Goal: Task Accomplishment & Management: Use online tool/utility

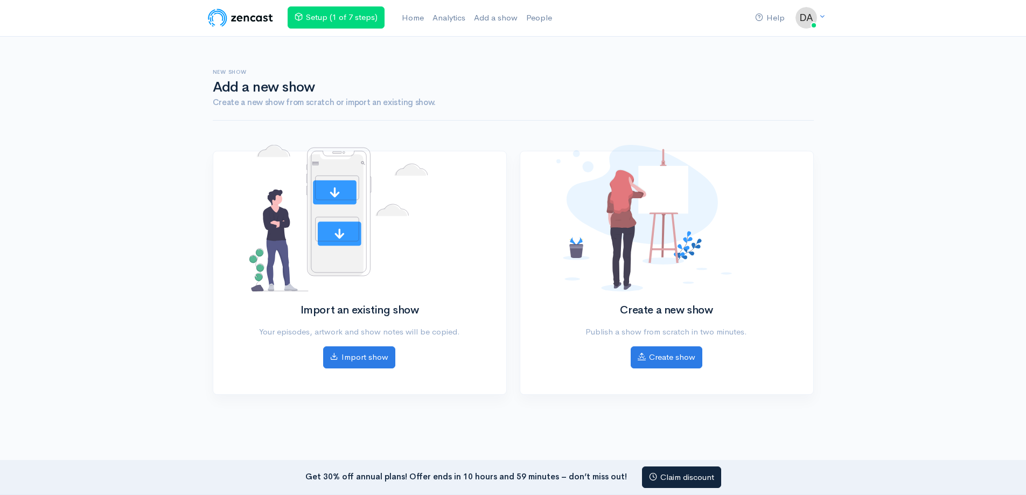
scroll to position [40, 0]
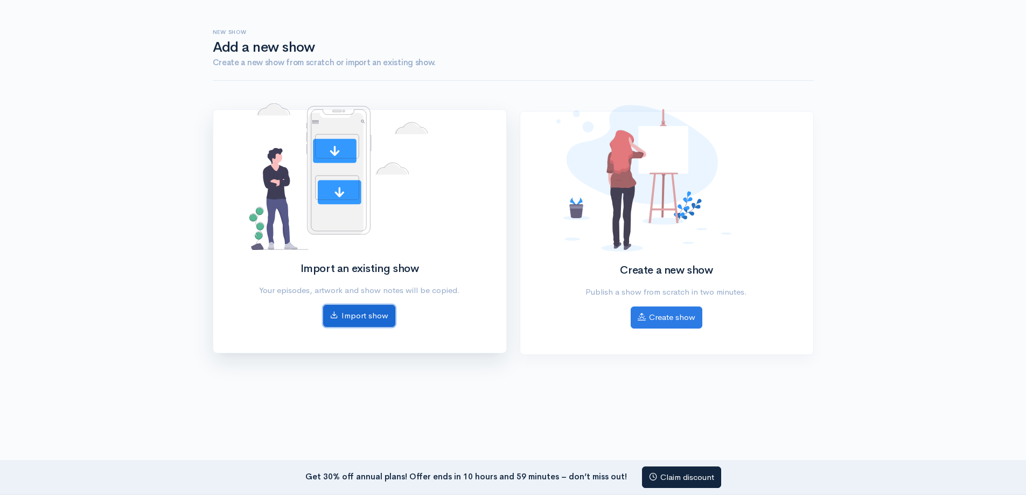
click at [377, 320] on link "Import show" at bounding box center [359, 316] width 72 height 22
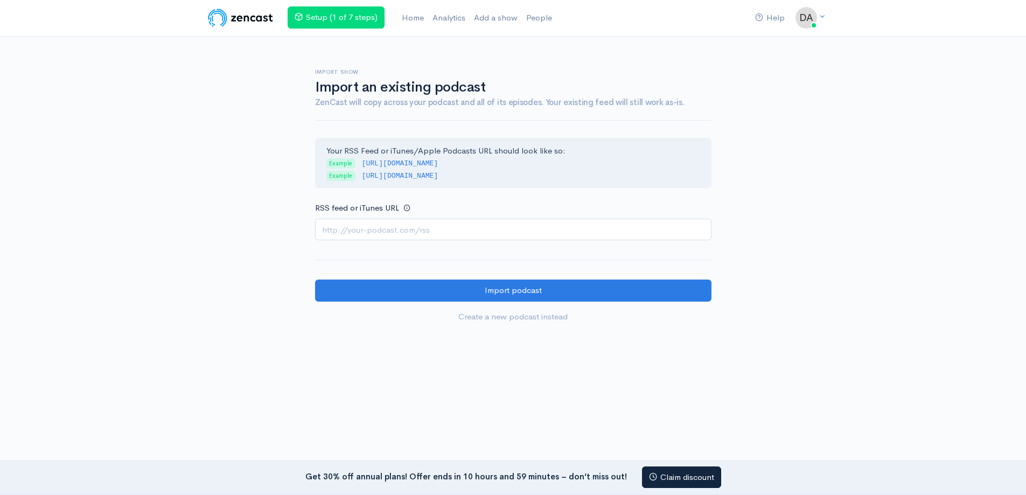
click at [371, 234] on input "RSS feed or iTunes URL" at bounding box center [513, 230] width 396 height 22
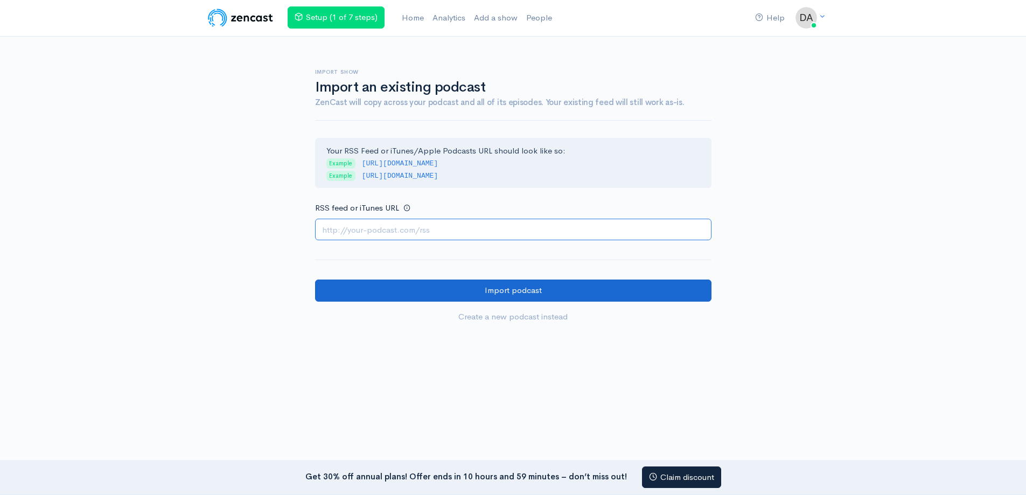
paste input "https://anchor.fm/s/1086af6b8/podcast/rss"
type input "https://anchor.fm/s/1086af6b8/podcast/rss"
click at [494, 290] on input "Import podcast" at bounding box center [513, 291] width 396 height 22
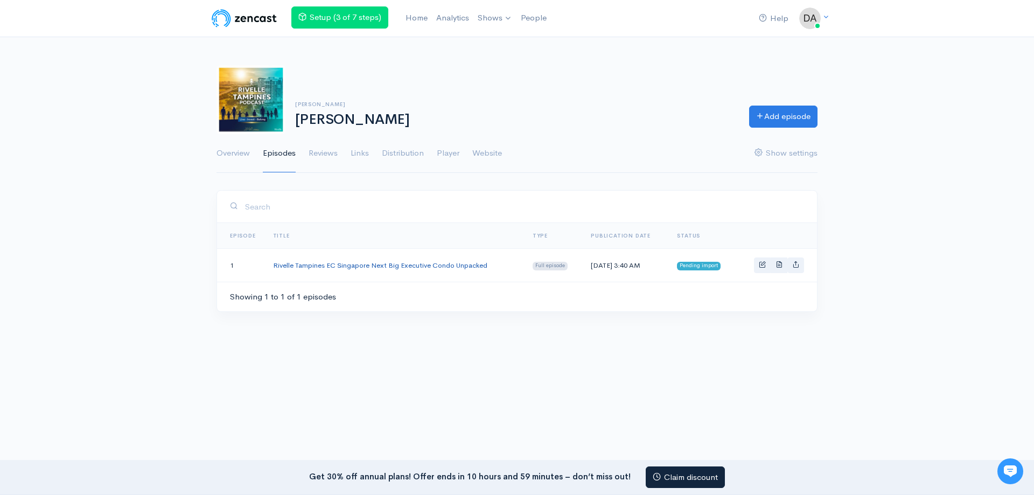
click at [382, 269] on link "Rivelle Tampines EC Singapore Next Big Executive Condo Unpacked" at bounding box center [380, 265] width 214 height 9
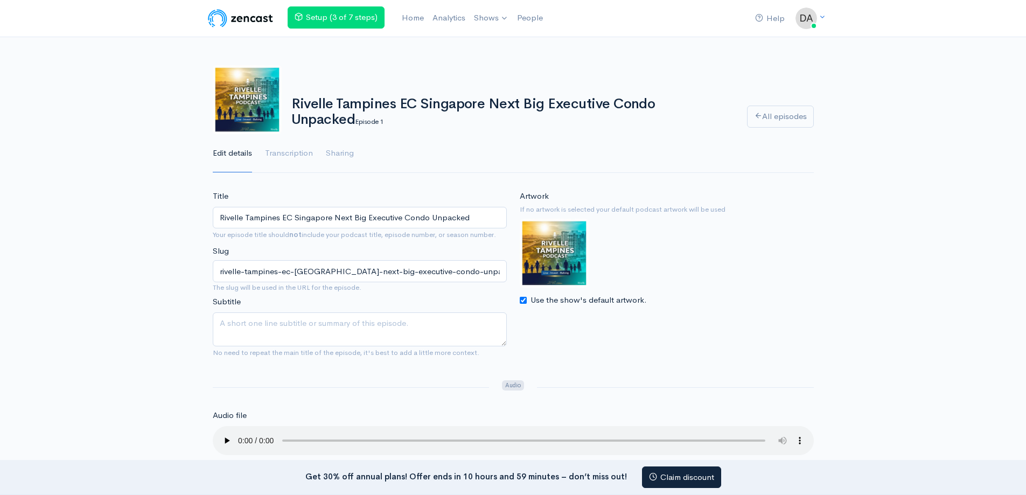
scroll to position [108, 0]
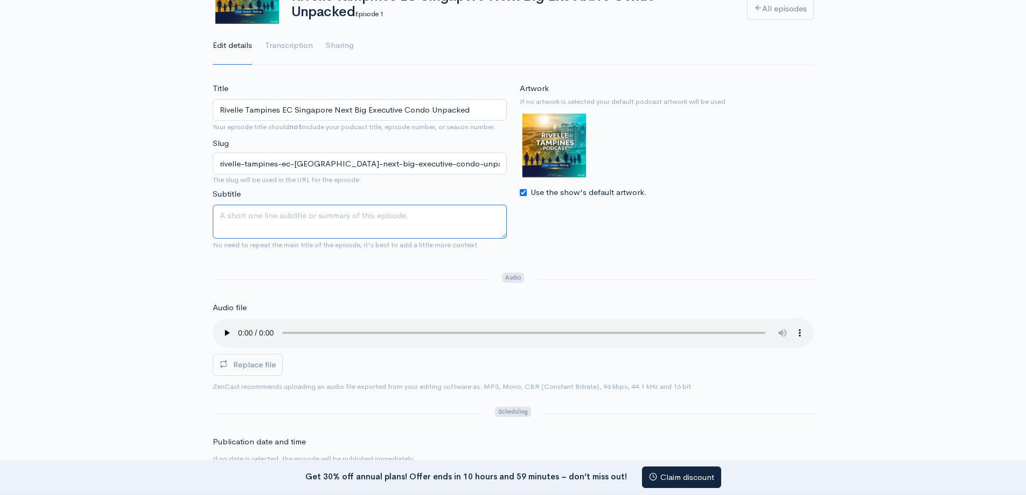
click at [350, 225] on textarea "Subtitle" at bounding box center [360, 222] width 294 height 34
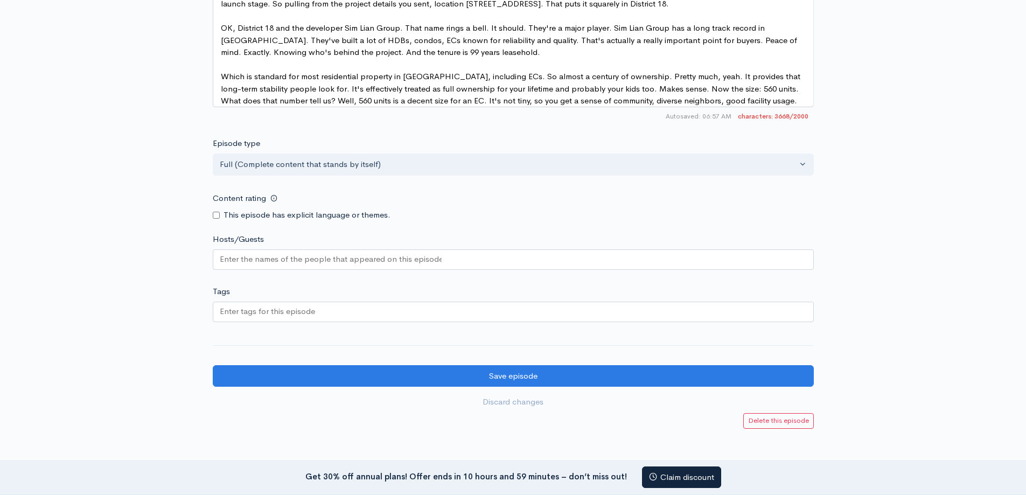
scroll to position [977, 0]
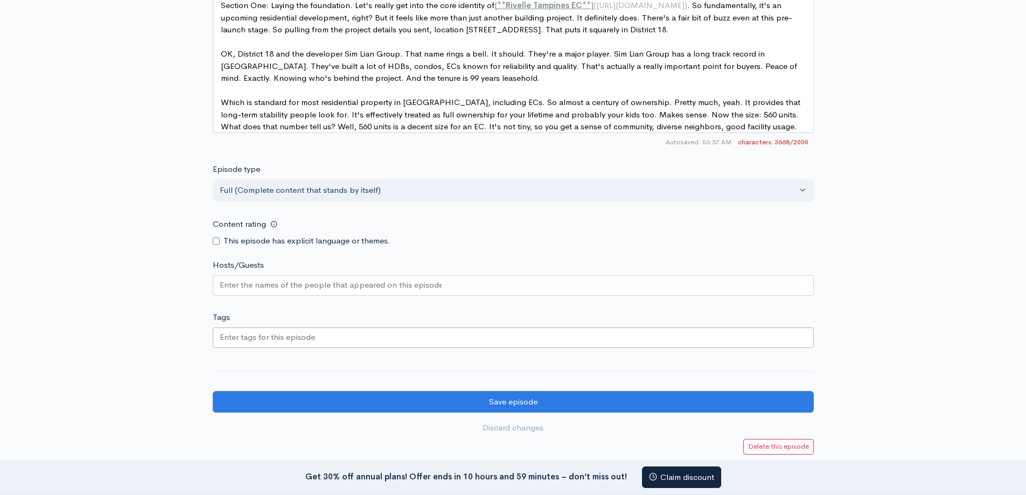
click at [339, 348] on div at bounding box center [513, 337] width 601 height 20
click at [320, 291] on input "Hosts/Guests" at bounding box center [331, 285] width 222 height 12
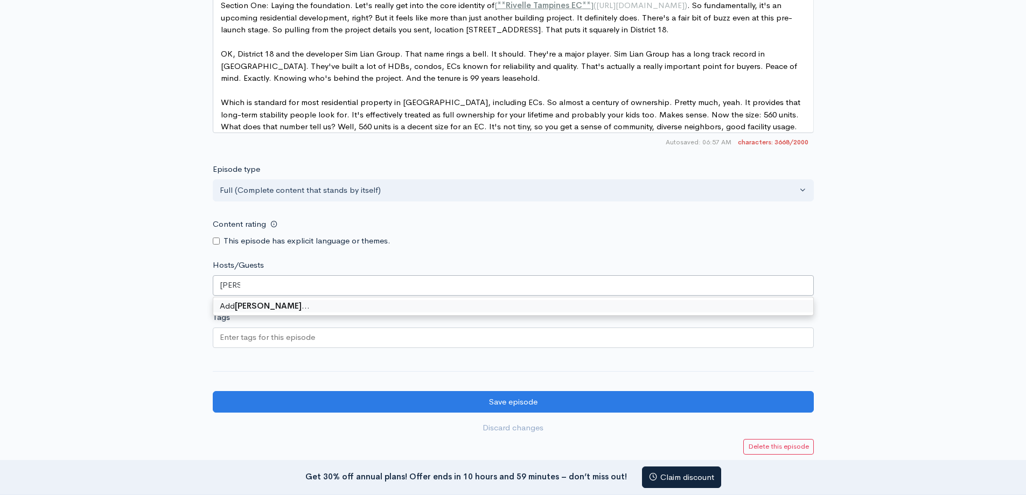
type input "[PERSON_NAME]"
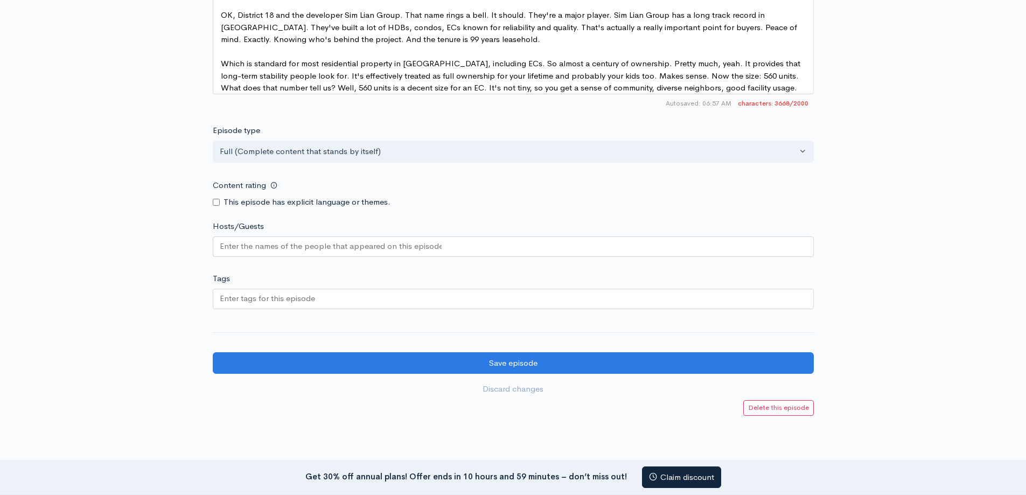
scroll to position [1085, 0]
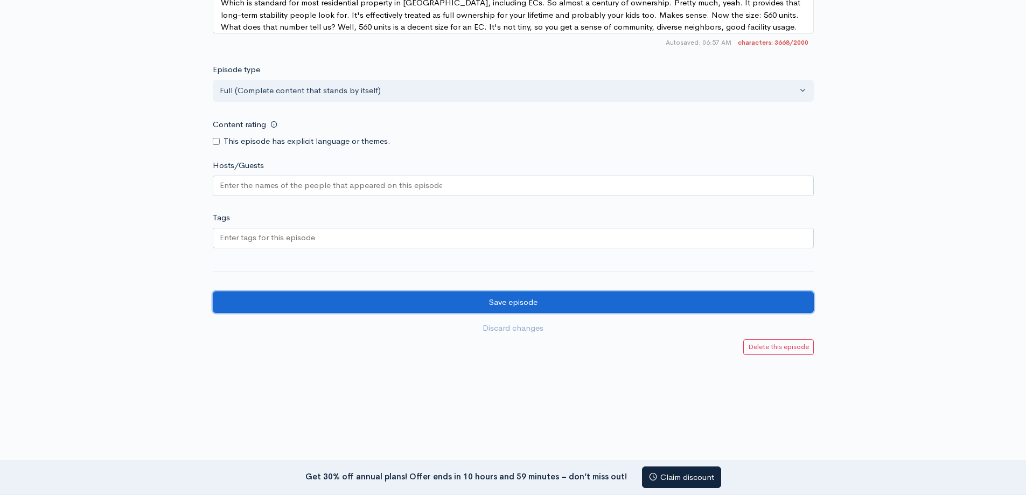
click at [529, 304] on input "Save episode" at bounding box center [513, 302] width 601 height 22
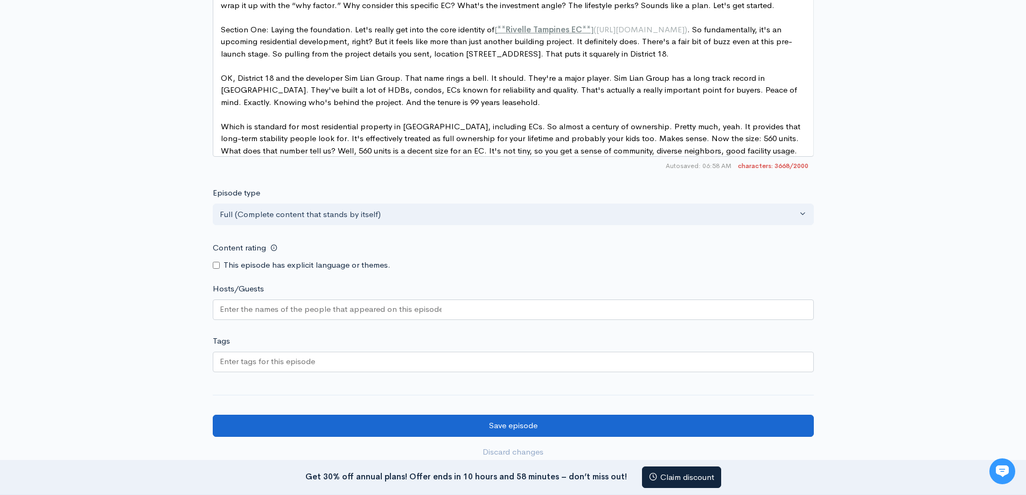
scroll to position [1101, 0]
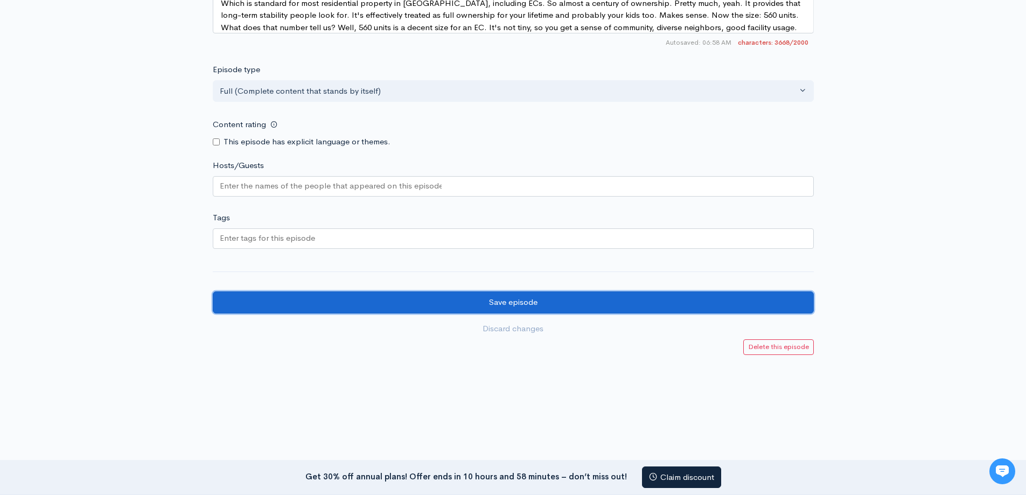
click at [508, 304] on input "Save episode" at bounding box center [513, 302] width 601 height 22
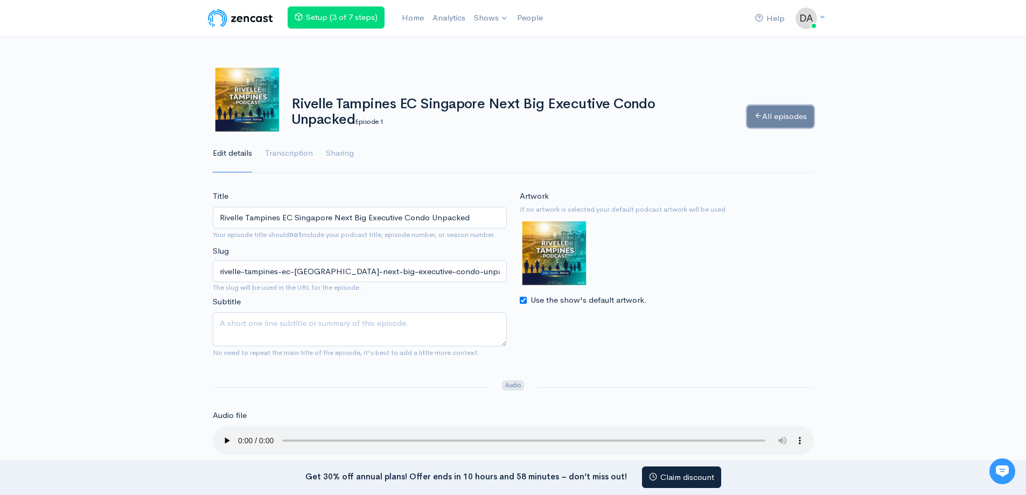
click at [795, 116] on link "All episodes" at bounding box center [780, 117] width 67 height 22
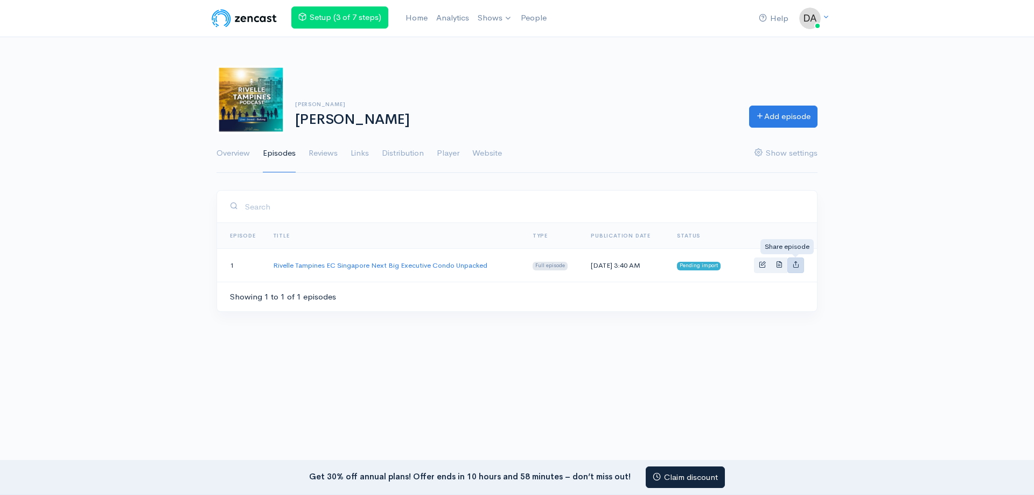
click at [797, 268] on icon "Basic example" at bounding box center [795, 264] width 7 height 7
type input "https://dani-podcast.zencast.website/episodes/rivelle-tampines-ec-singapore-nex…"
type input "https://media.zencast.fm/dani-podcast/0f439920-2ce2-47e7-bd14-b10de8daf58d.m4a"
type input "<iframe src='https://share.zencast.fm/embed/episode/0f439920-2ce2-47e7-bd14-b10…"
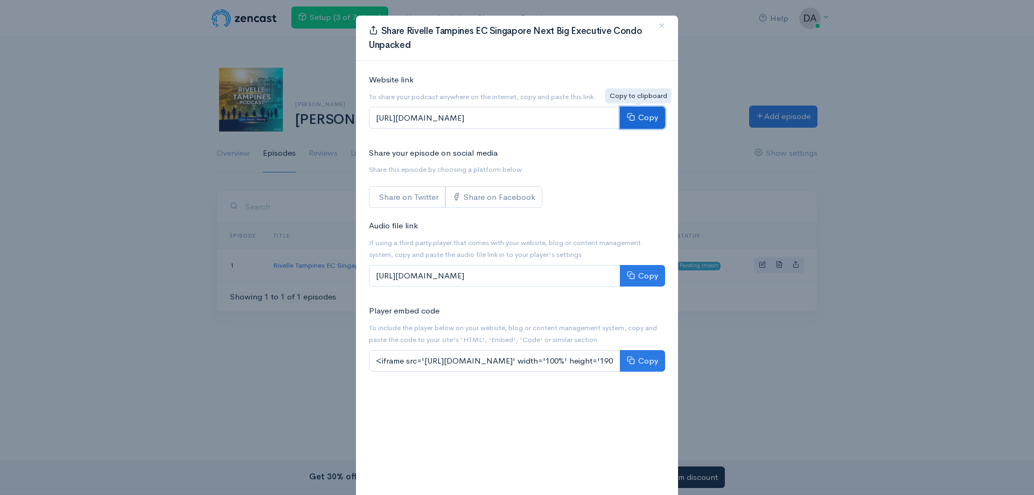
click at [633, 114] on button "Copy" at bounding box center [642, 118] width 45 height 22
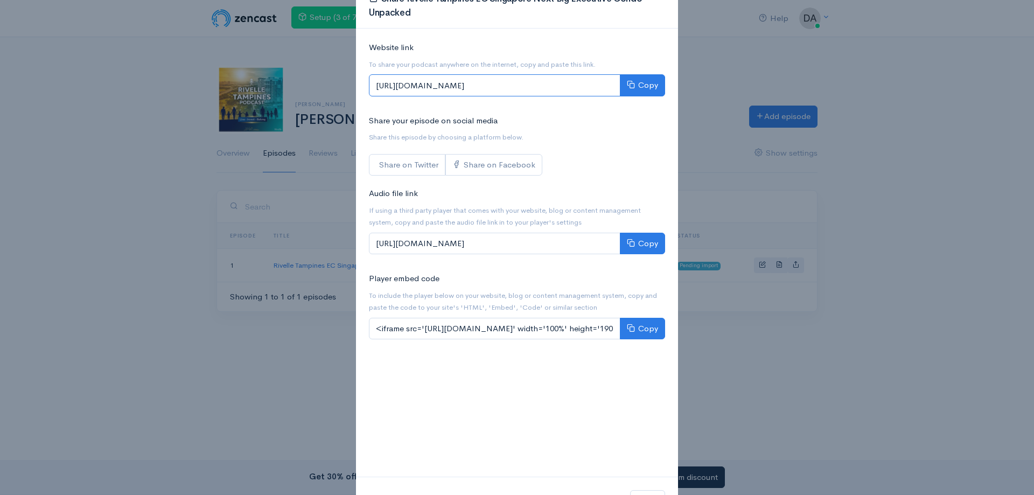
scroll to position [78, 0]
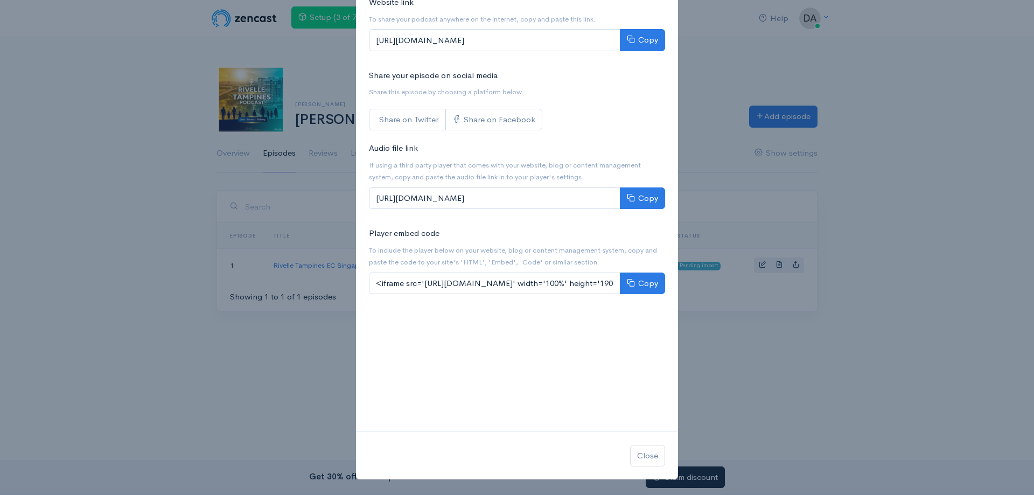
click at [729, 92] on div "Share Rivelle Tampines EC Singapore Next Big Executive Condo Unpacked × Website…" at bounding box center [517, 247] width 1034 height 495
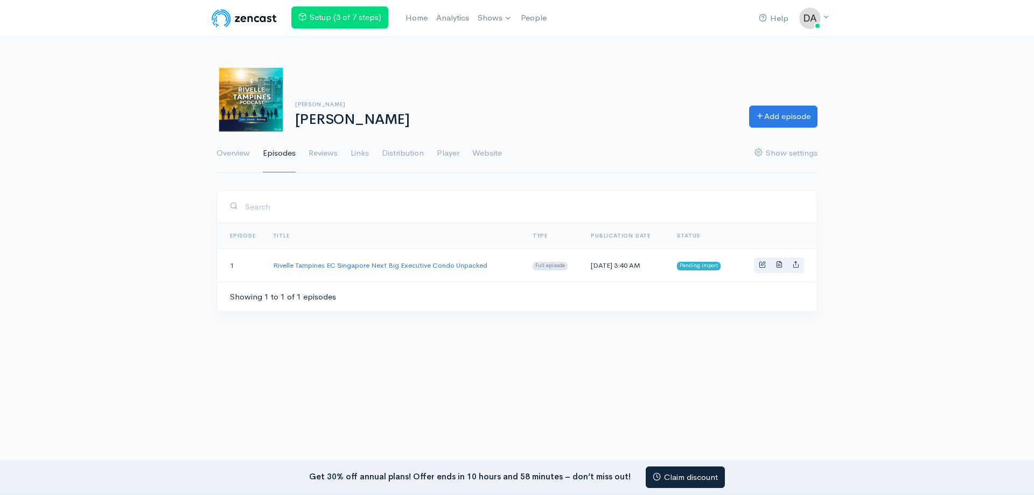
click at [704, 271] on td "Pending import" at bounding box center [702, 265] width 68 height 33
